Goal: Task Accomplishment & Management: Complete application form

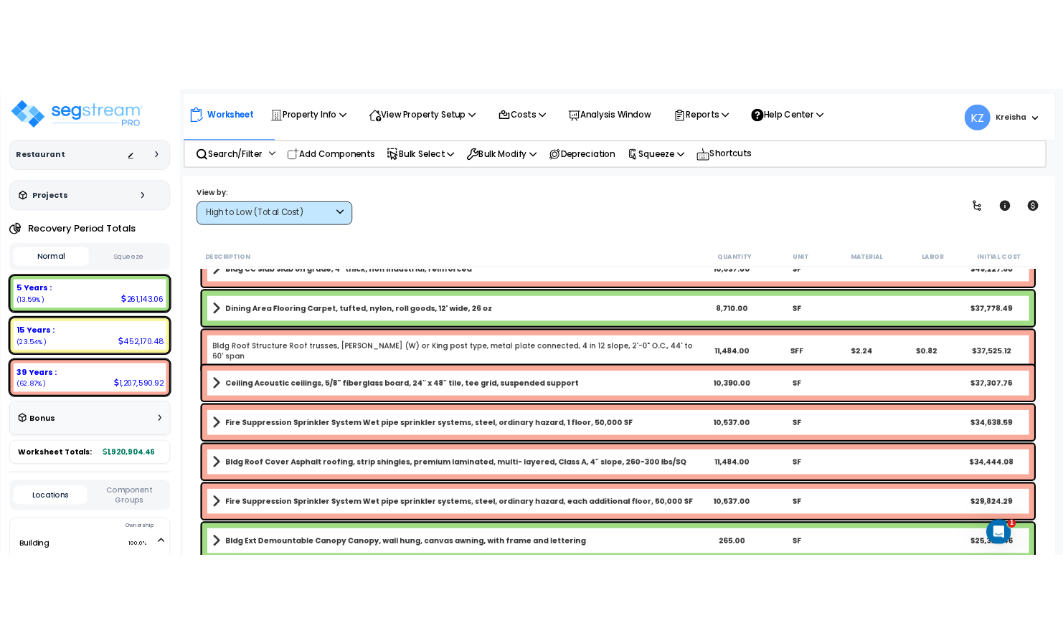
scroll to position [427, 0]
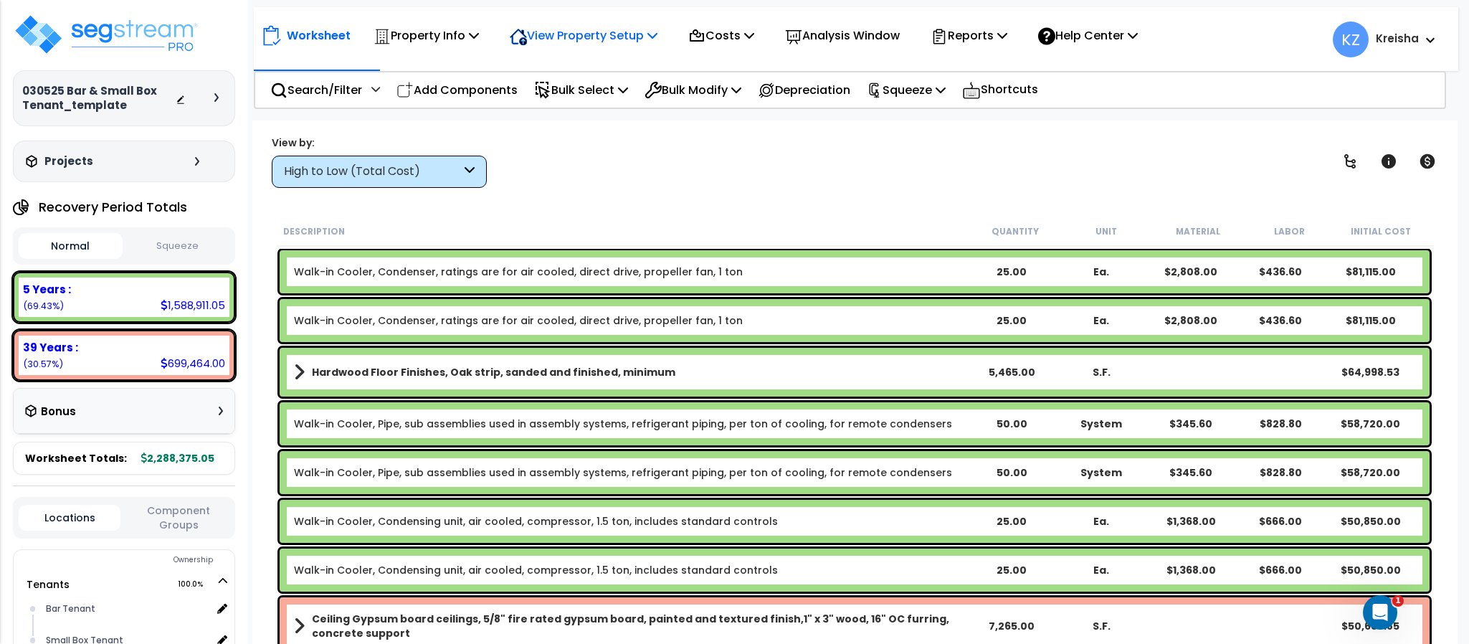
click at [581, 19] on div "View Property Setup" at bounding box center [584, 36] width 148 height 34
click at [444, 19] on div "Property Info" at bounding box center [426, 36] width 105 height 34
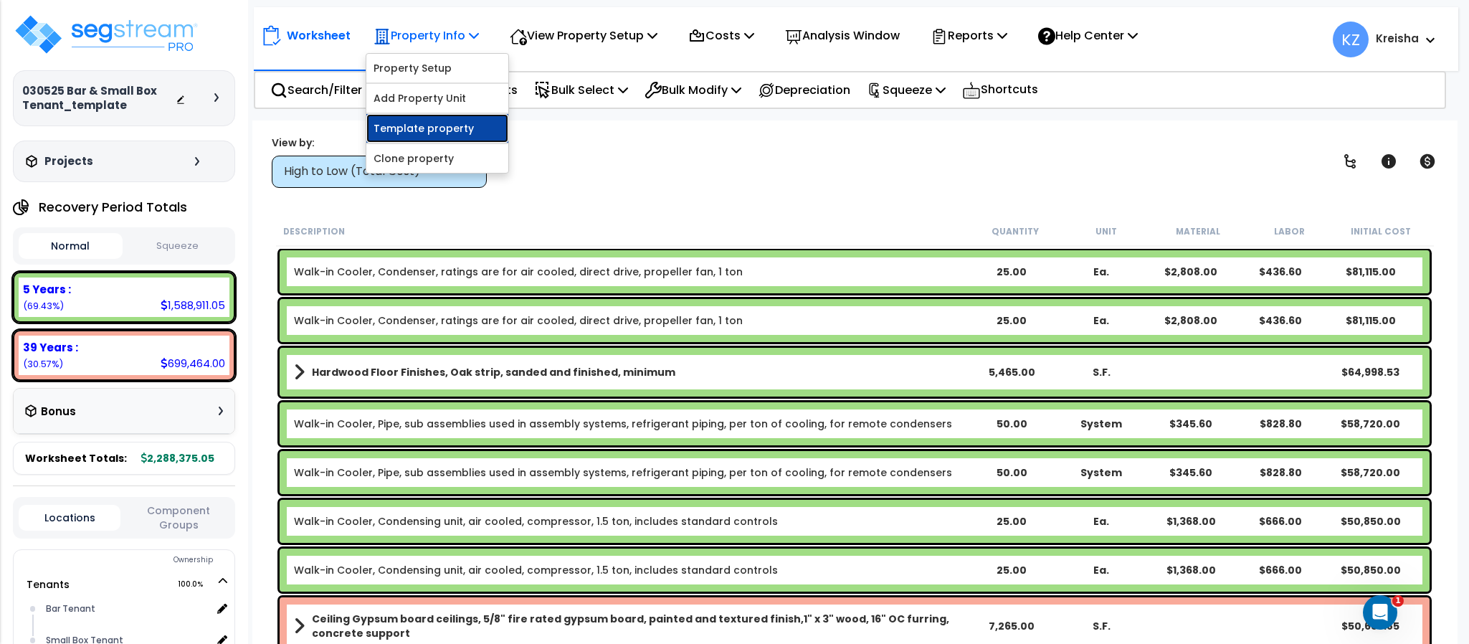
click at [419, 130] on link "Template property" at bounding box center [437, 128] width 142 height 29
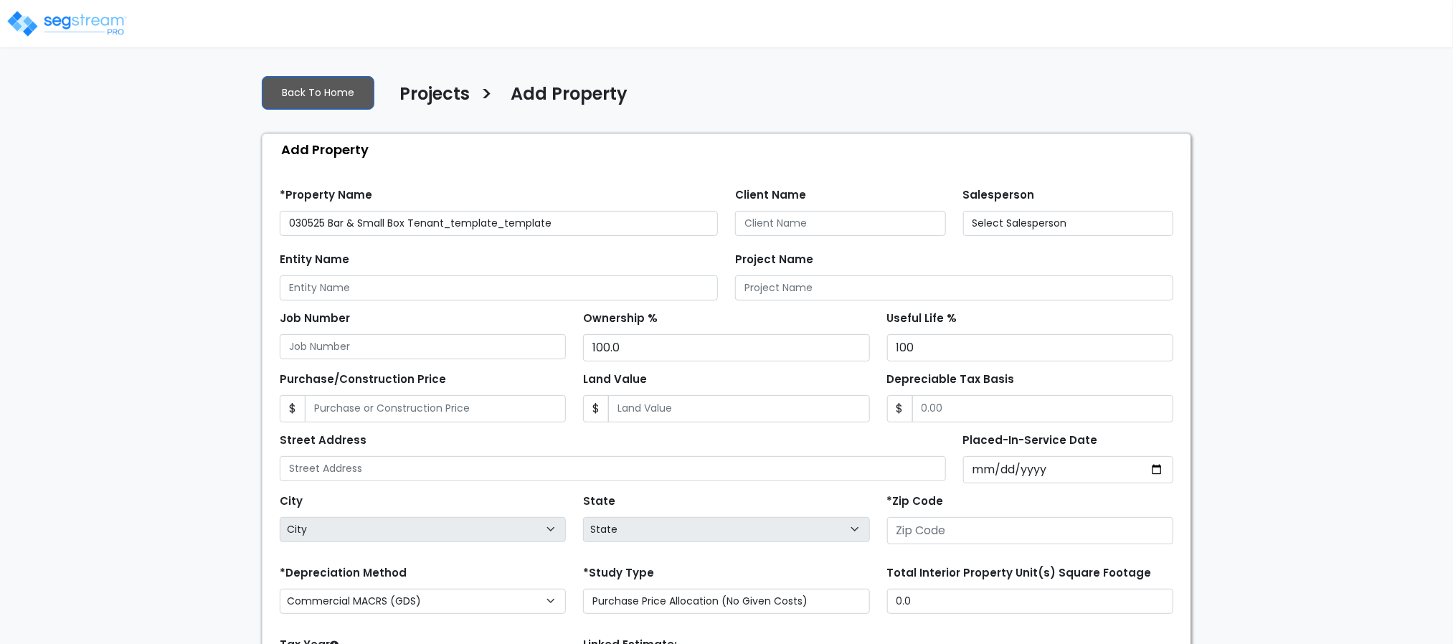
type input "10602"
select select "2025"
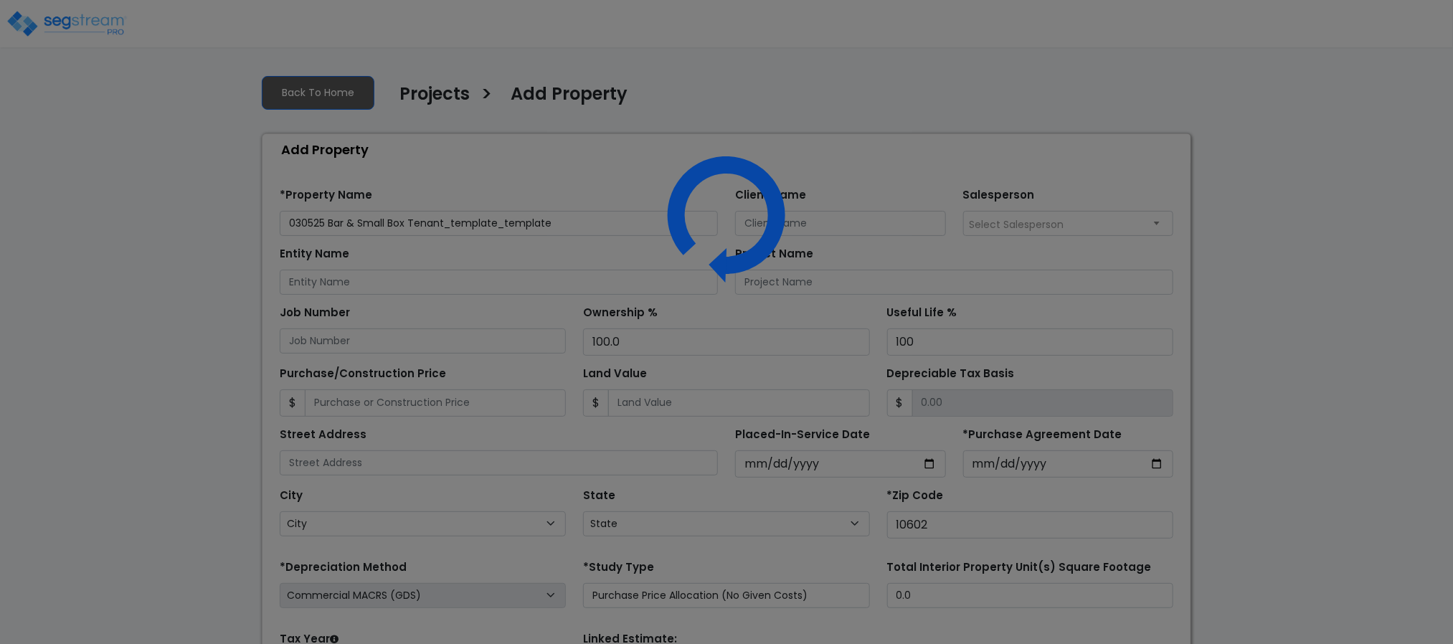
select select "NY"
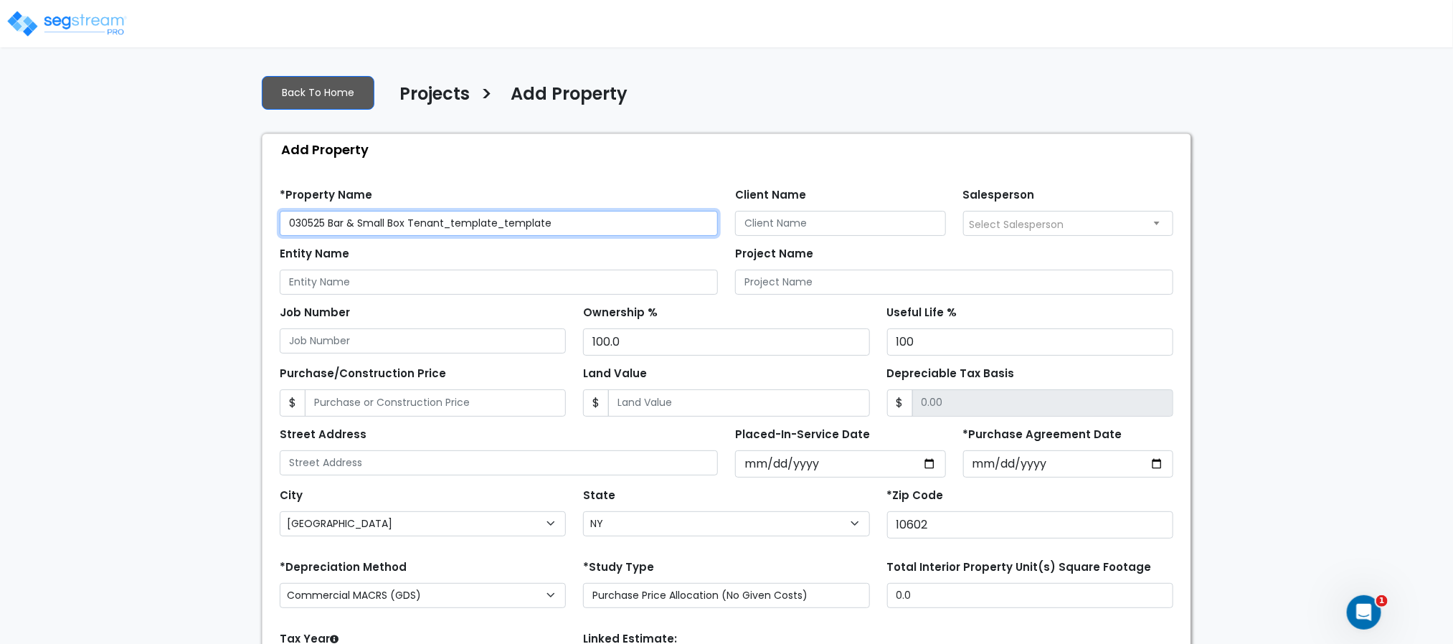
drag, startPoint x: 613, startPoint y: 219, endPoint x: 700, endPoint y: 219, distance: 86.8
click at [700, 219] on input "030525 Bar & Small Box Tenant_template_template" at bounding box center [499, 223] width 438 height 25
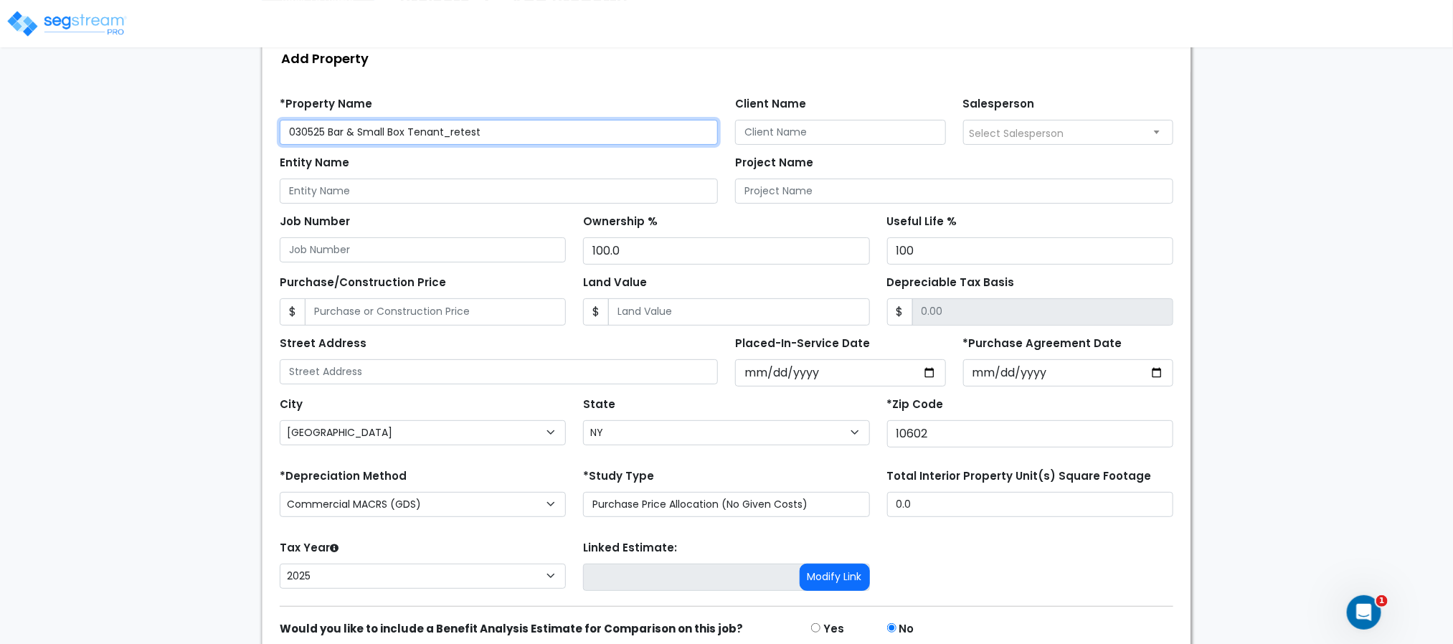
scroll to position [161, 0]
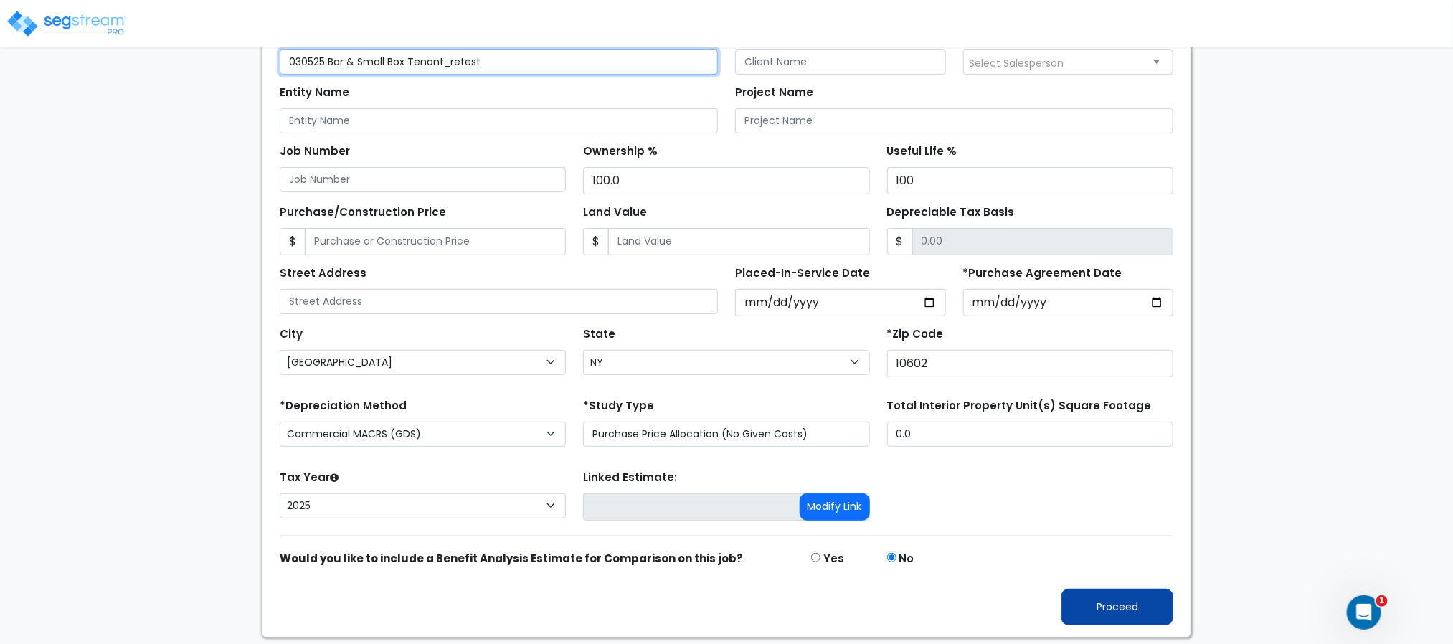
type input "030525 Bar & Small Box Tenant_retest"
click at [1102, 599] on button "Proceed" at bounding box center [1117, 607] width 112 height 37
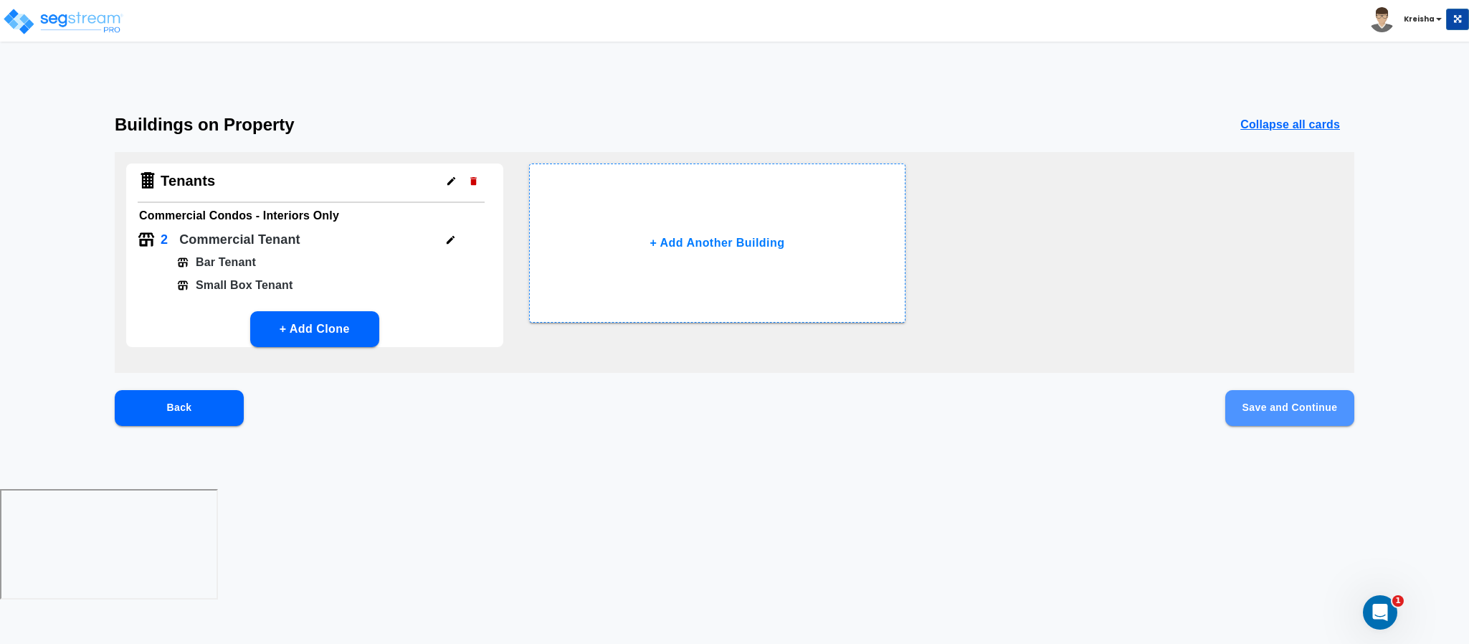
click at [1304, 409] on button "Save and Continue" at bounding box center [1289, 408] width 129 height 36
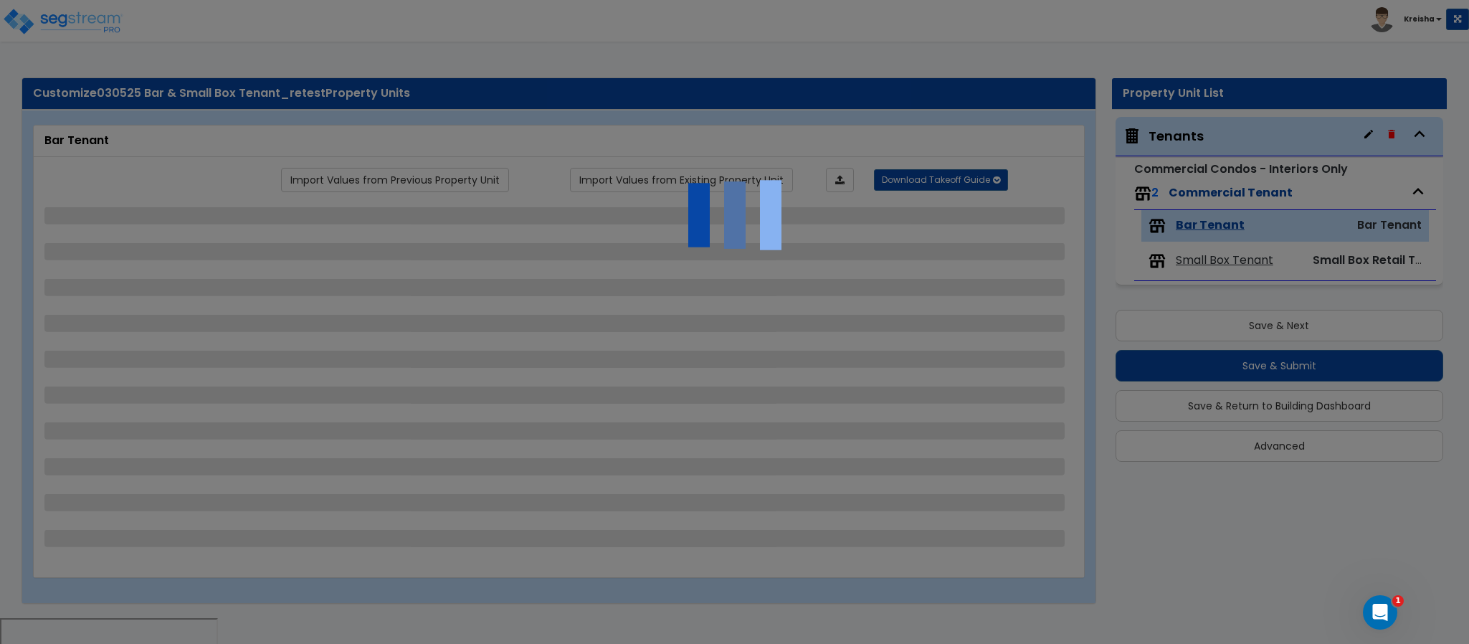
select select "1"
select select "5"
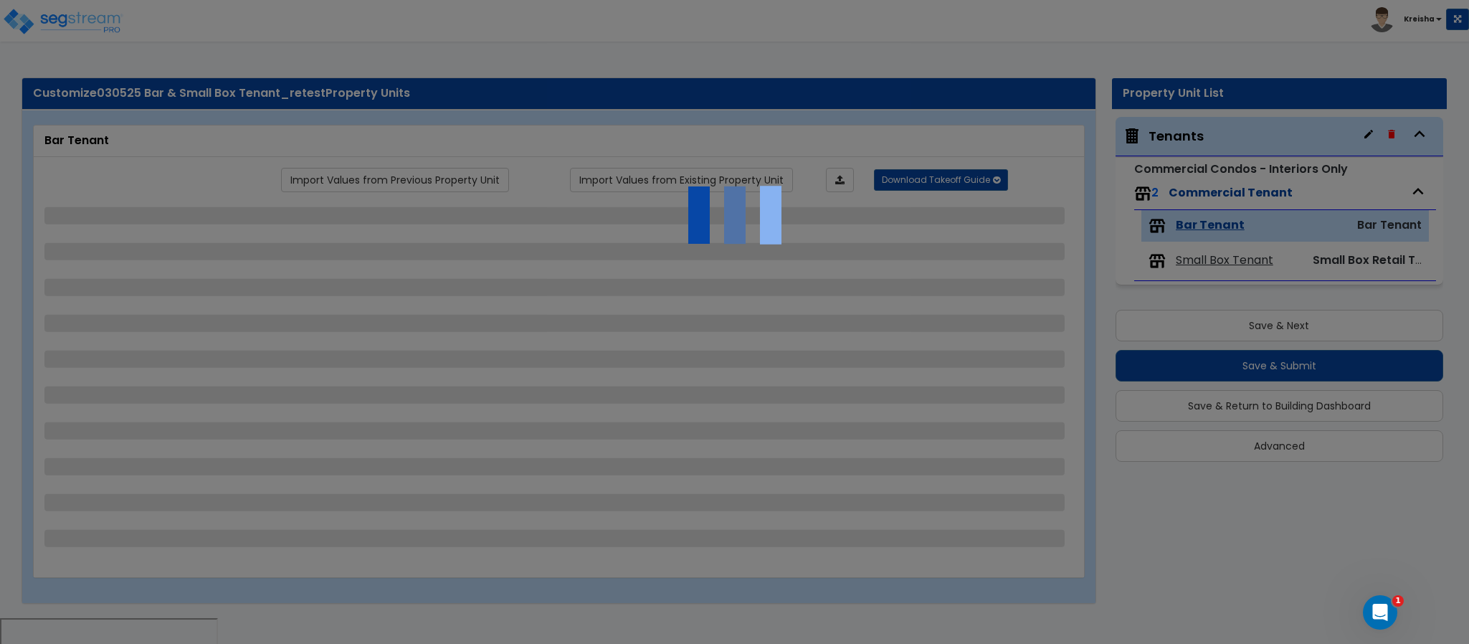
select select "5"
select select "6"
select select "4"
select select "3"
select select "1"
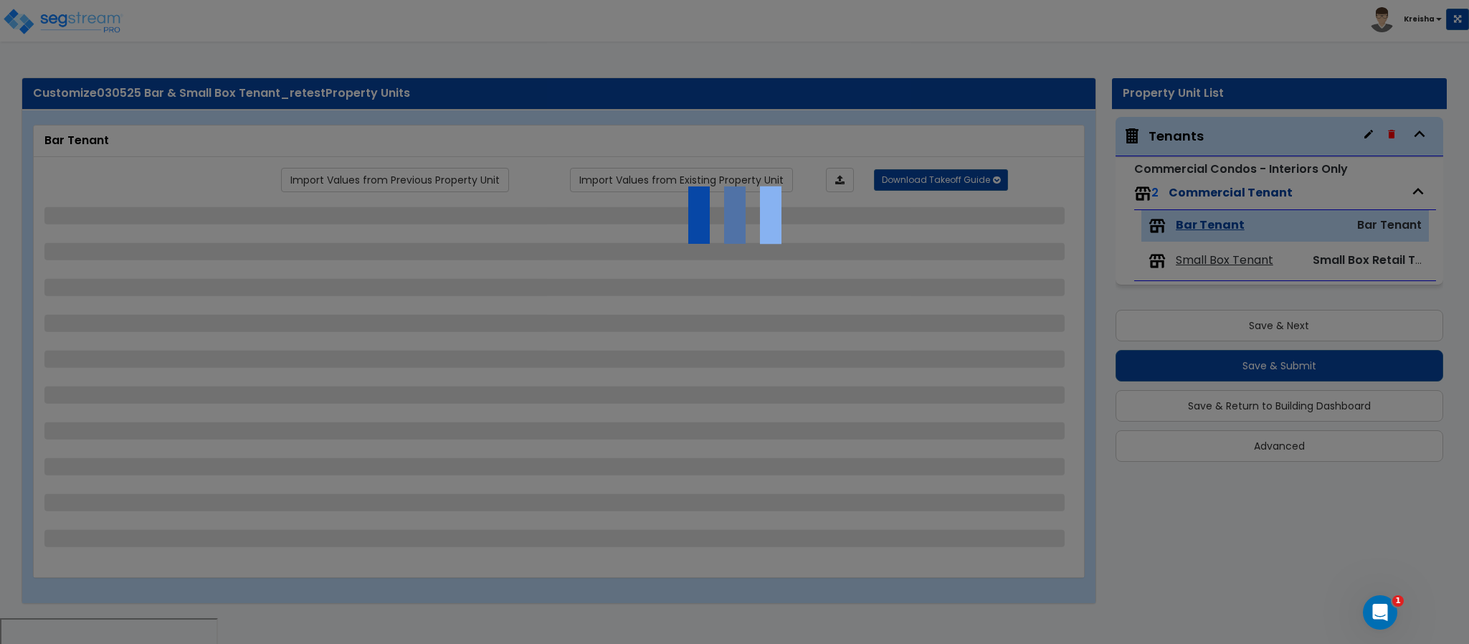
select select "1"
select select "6"
select select "1"
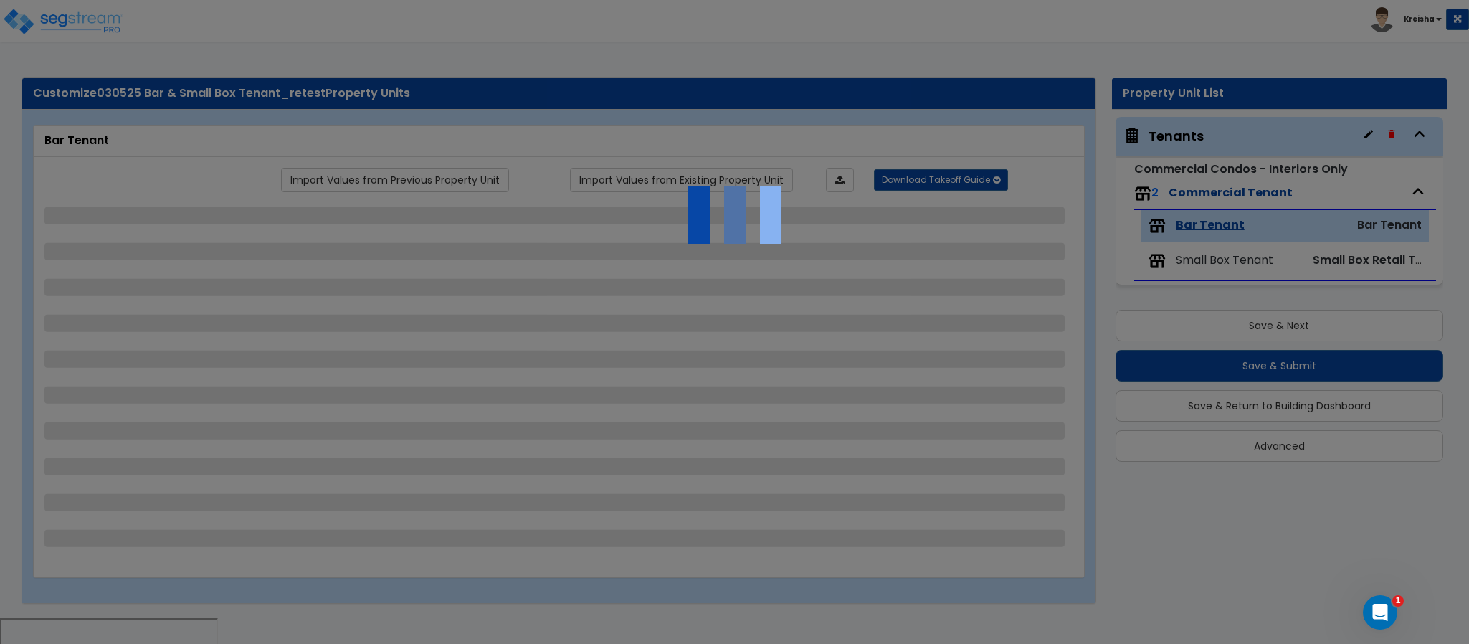
select select "1"
select select "2"
select select "1"
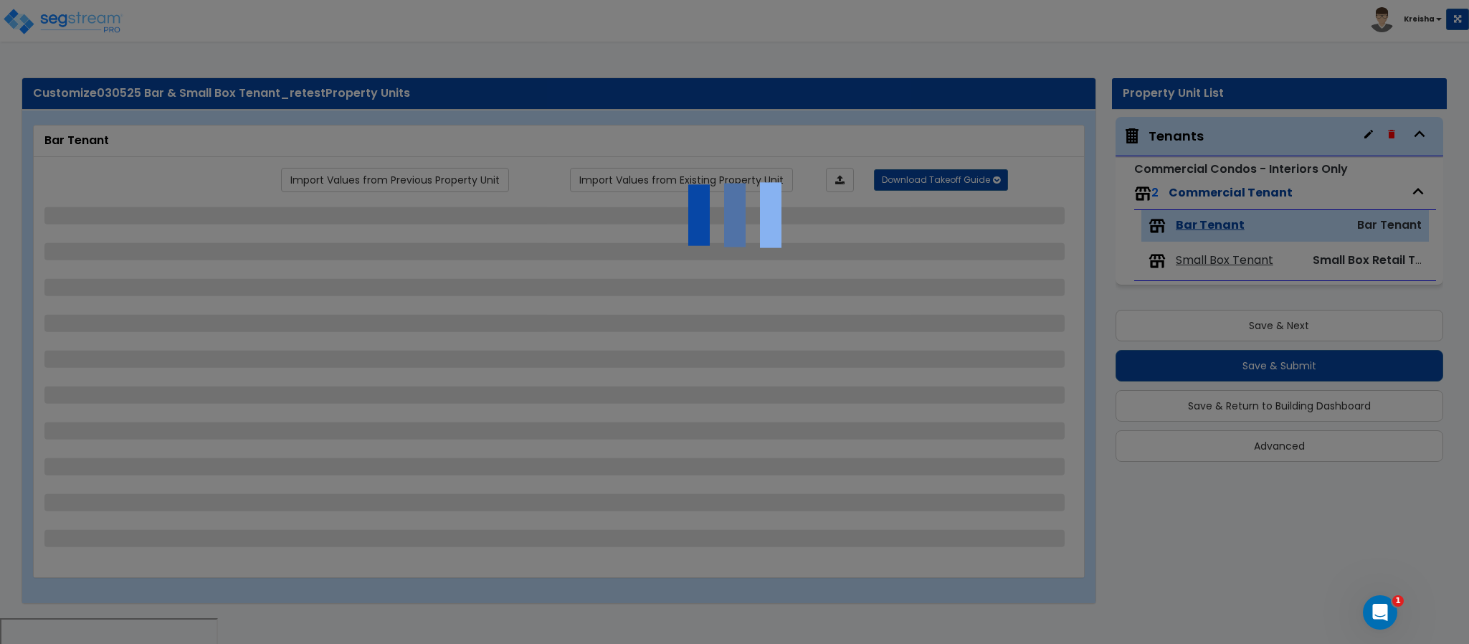
select select "4"
select select "1"
select select "5"
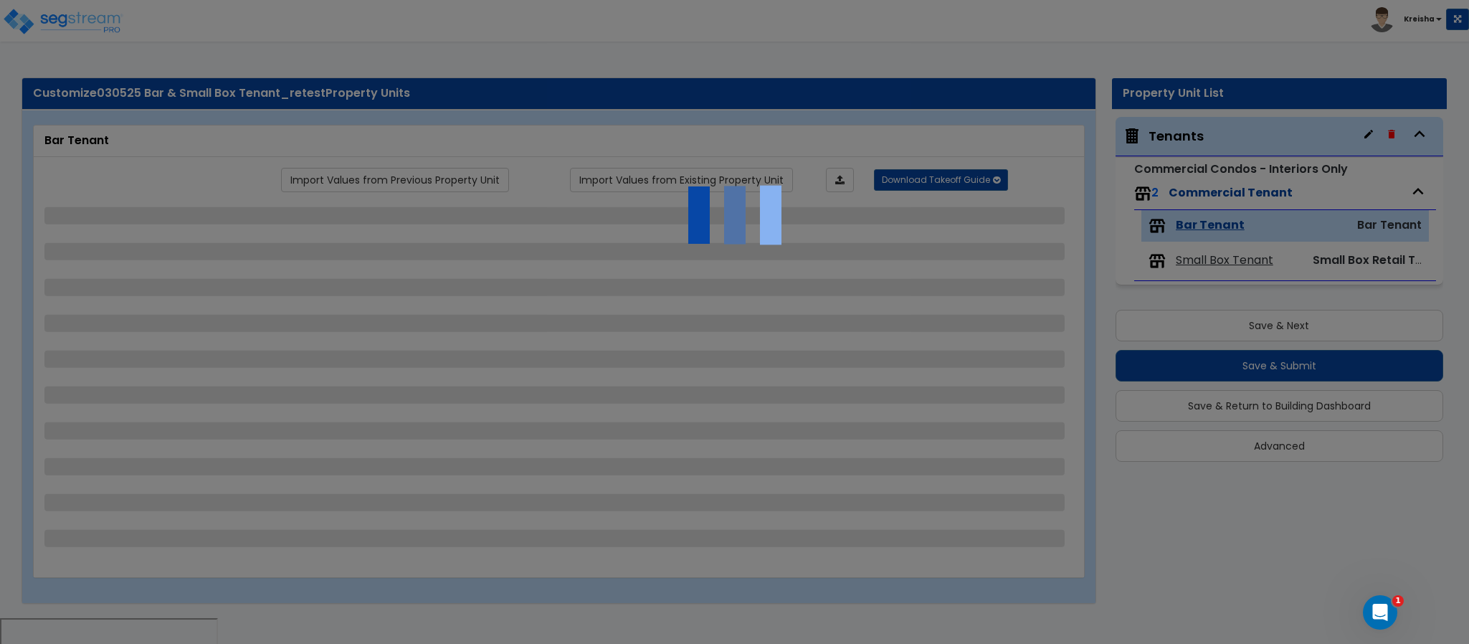
select select "1"
select select "7"
select select "2"
select select "1"
select select "5"
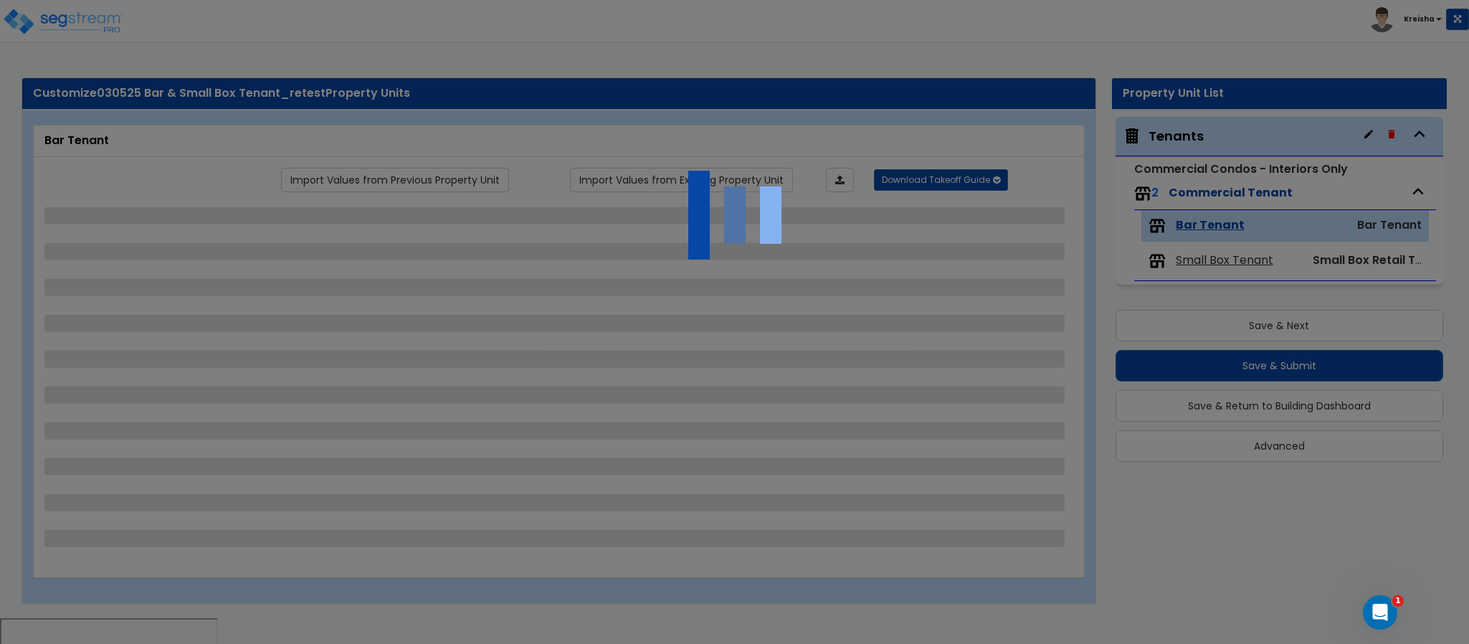
select select "1"
select select "2"
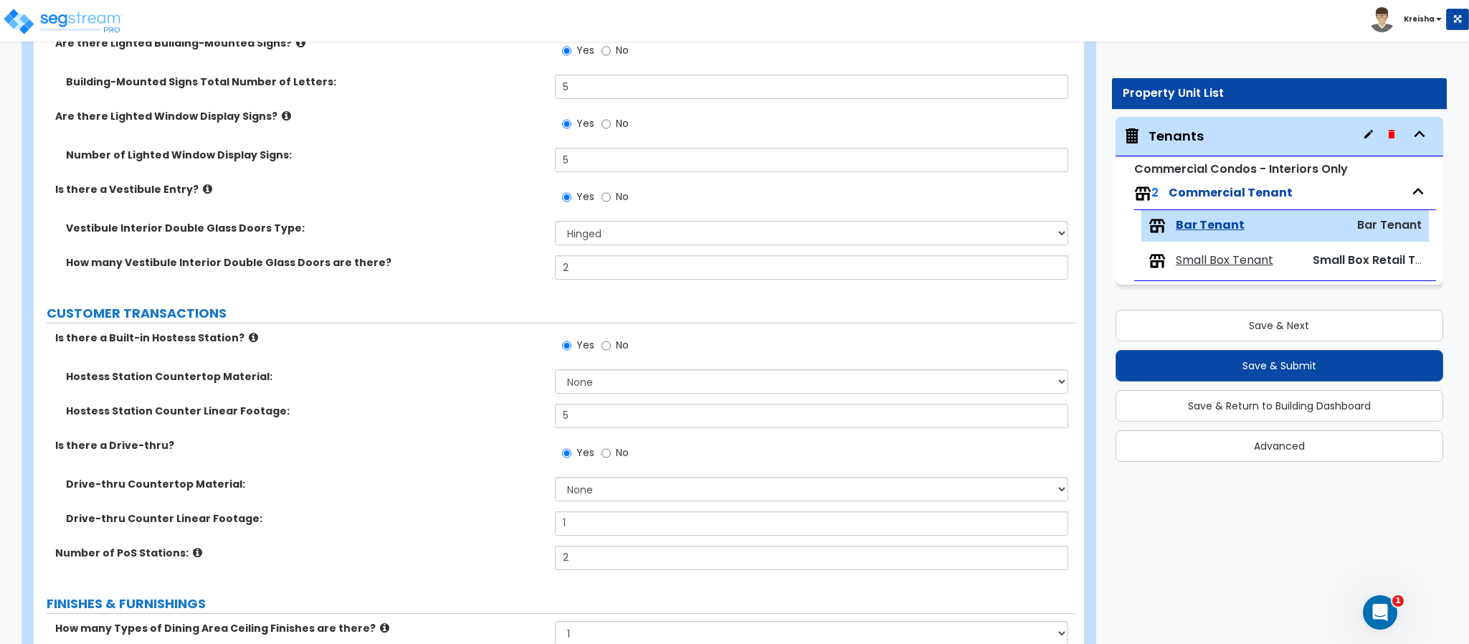
scroll to position [287, 0]
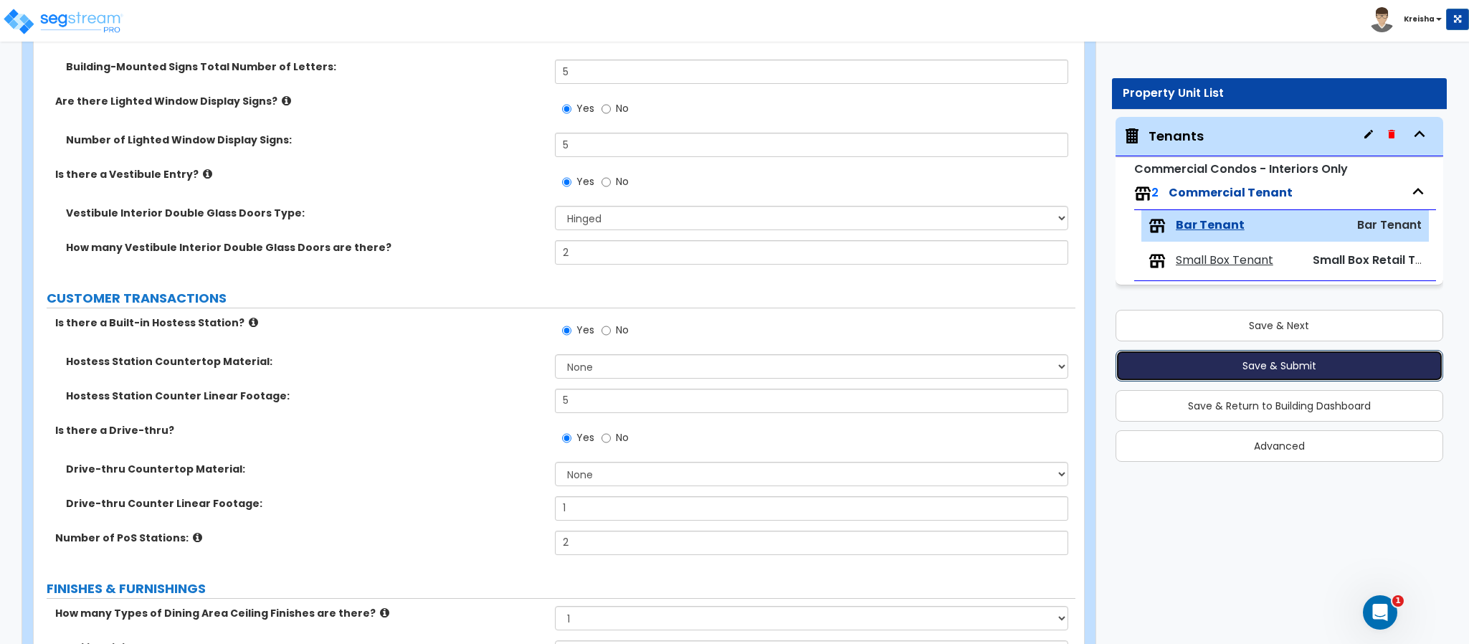
click at [1177, 357] on button "Save & Submit" at bounding box center [1280, 366] width 328 height 32
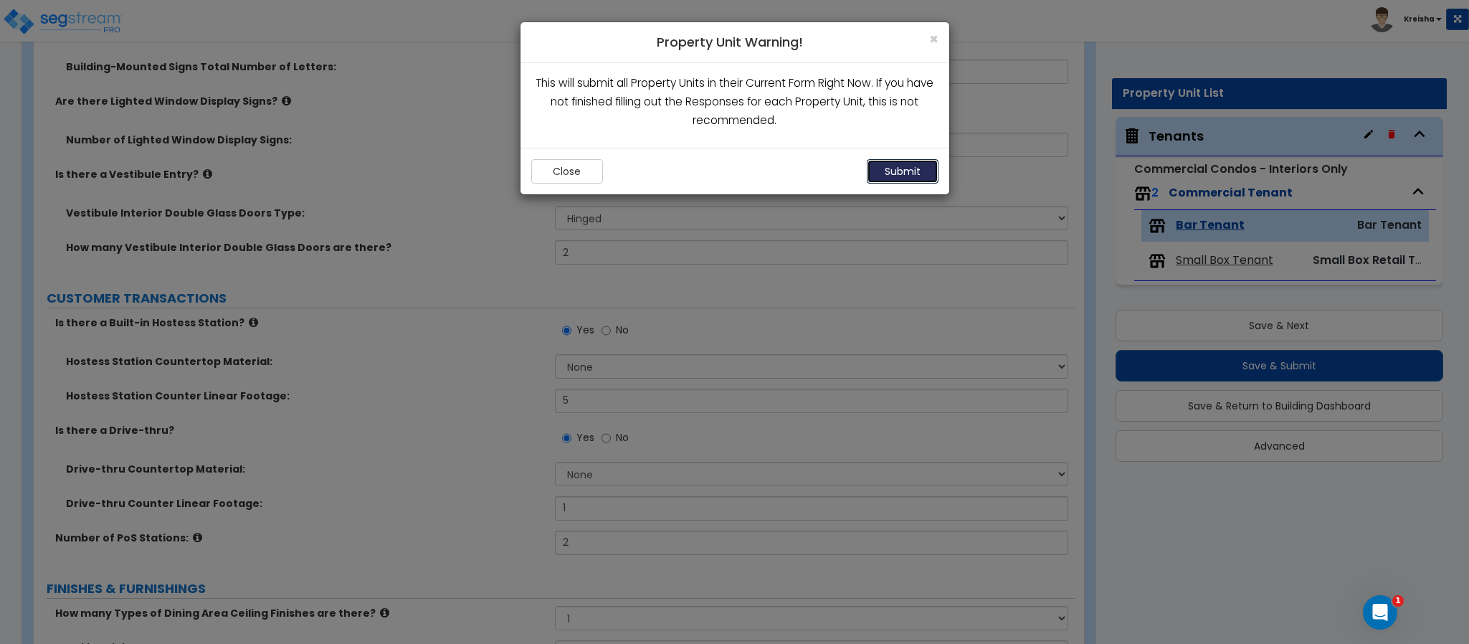
click at [898, 159] on div "Close Submit" at bounding box center [735, 171] width 429 height 47
click at [899, 171] on button "Submit" at bounding box center [903, 171] width 72 height 24
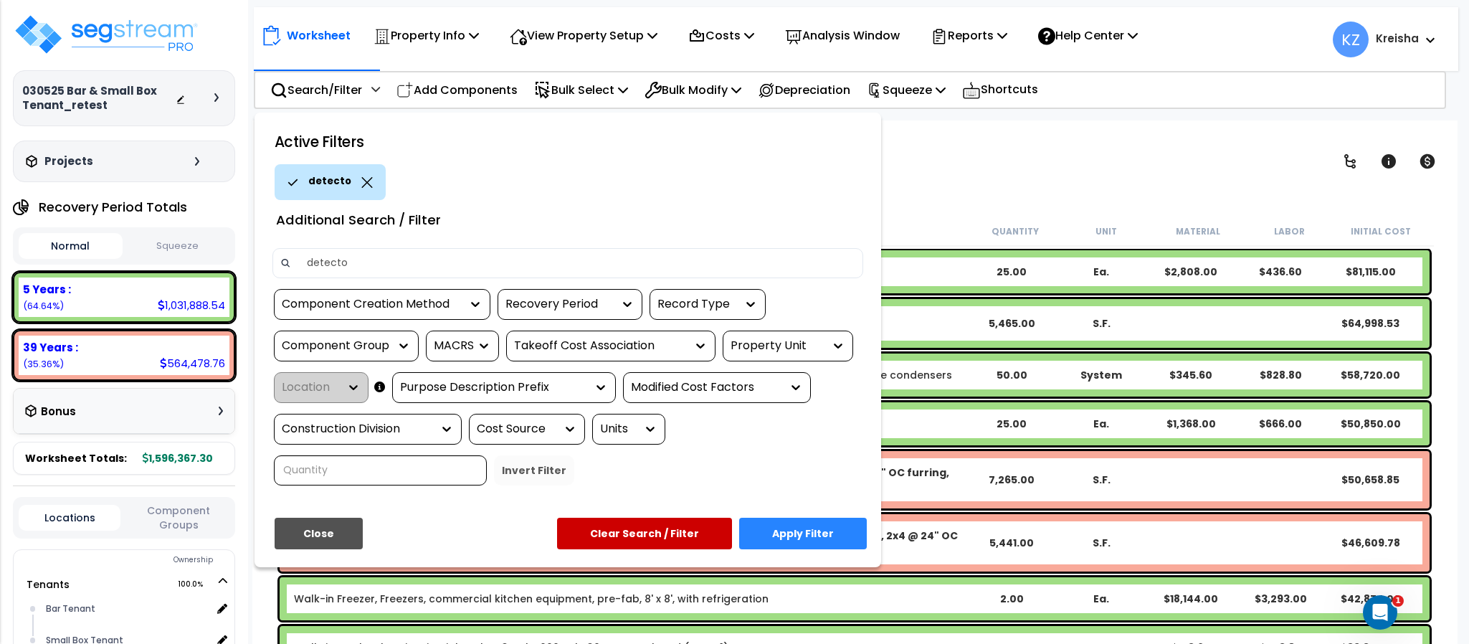
type input "detector"
